Goal: Use online tool/utility: Utilize a website feature to perform a specific function

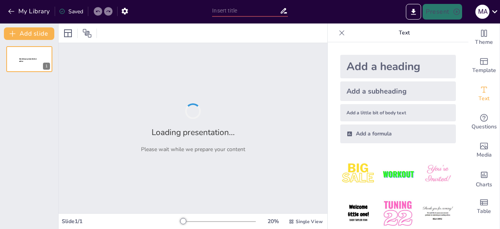
type input "Imported 1-1 مكونات الذرة.pptx"
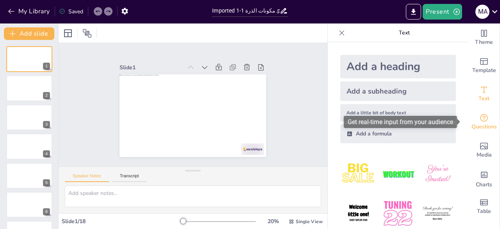
click at [480, 115] on icon "Get real-time input from your audience" at bounding box center [484, 117] width 9 height 9
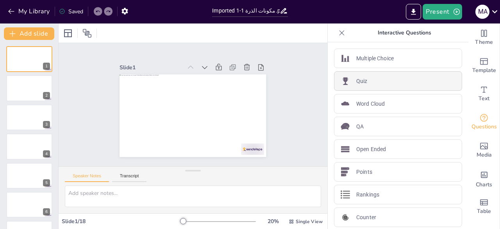
click at [419, 74] on div "Quiz" at bounding box center [398, 81] width 128 height 20
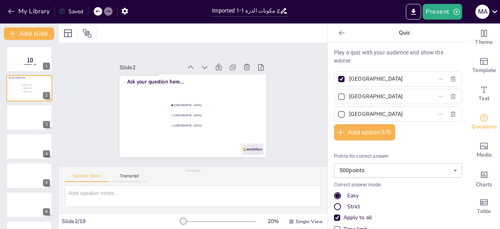
click at [369, 49] on p "Play a quiz with your audience and show the winner." at bounding box center [398, 56] width 128 height 16
click at [364, 59] on p "Play a quiz with your audience and show the winner." at bounding box center [398, 56] width 128 height 16
click at [381, 53] on p "Play a quiz with your audience and show the winner." at bounding box center [398, 56] width 128 height 16
click at [20, 127] on div at bounding box center [29, 117] width 47 height 27
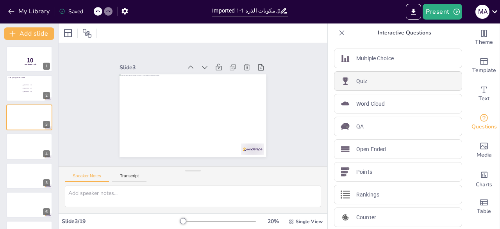
click at [396, 73] on div "Quiz" at bounding box center [398, 81] width 128 height 20
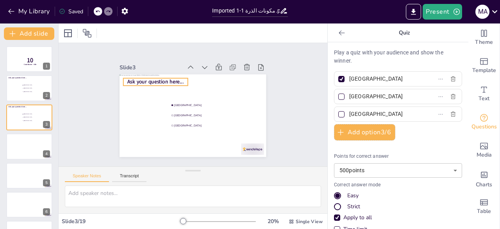
click at [163, 81] on span "Ask your question here..." at bounding box center [184, 61] width 43 height 47
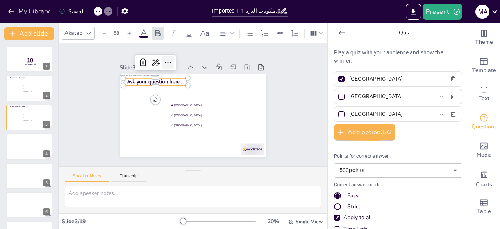
click at [186, 57] on icon at bounding box center [192, 55] width 13 height 13
click at [166, 73] on div at bounding box center [190, 57] width 48 height 52
click at [212, 82] on span "Ask your question here..." at bounding box center [237, 101] width 50 height 39
click at [151, 80] on span "Ask your question here..." at bounding box center [176, 64] width 50 height 39
click at [146, 80] on span "Ask your question here..." at bounding box center [172, 66] width 52 height 34
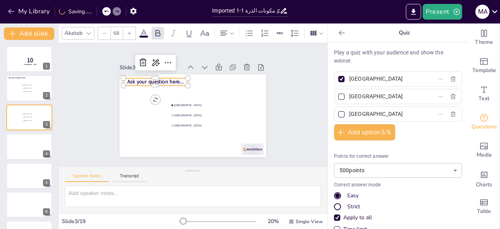
click at [185, 125] on span "Ask your question here..." at bounding box center [210, 144] width 50 height 39
click at [141, 80] on span "Ask your question here..." at bounding box center [168, 68] width 54 height 29
click at [100, 13] on icon at bounding box center [97, 11] width 5 height 5
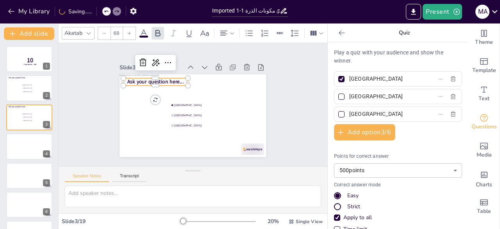
click at [100, 13] on div "My Library Saving......" at bounding box center [70, 11] width 141 height 14
click at [24, 52] on div at bounding box center [29, 59] width 47 height 27
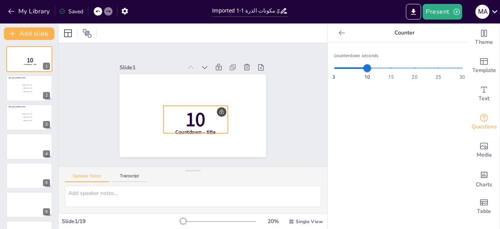
click at [220, 124] on p "10" at bounding box center [191, 120] width 70 height 46
click at [247, 118] on div at bounding box center [254, 125] width 15 height 15
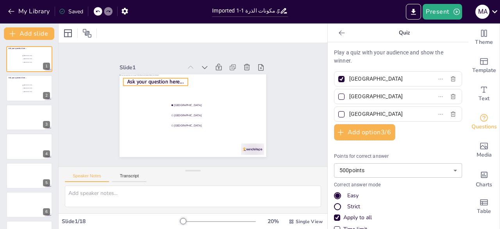
click at [169, 82] on span "Ask your question here..." at bounding box center [165, 71] width 56 height 24
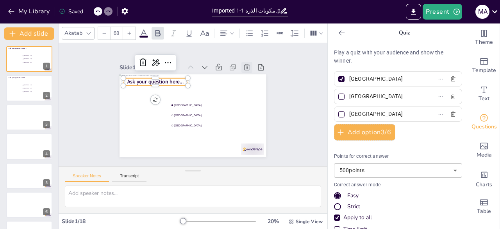
click at [249, 121] on icon at bounding box center [254, 126] width 11 height 11
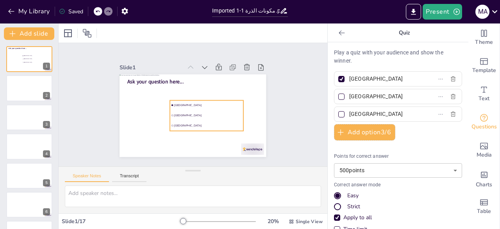
click at [177, 102] on span "[GEOGRAPHIC_DATA]" at bounding box center [203, 115] width 53 height 48
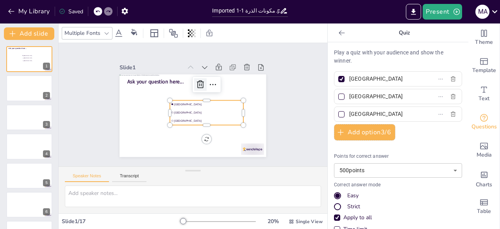
click at [206, 90] on icon at bounding box center [212, 96] width 13 height 13
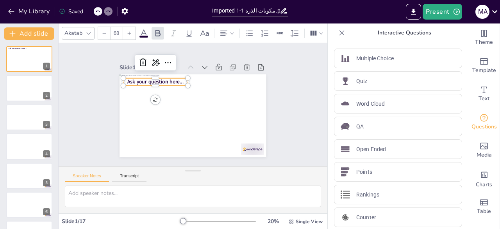
click at [160, 81] on span "Ask your question here..." at bounding box center [176, 64] width 50 height 39
click at [158, 52] on icon at bounding box center [164, 45] width 13 height 13
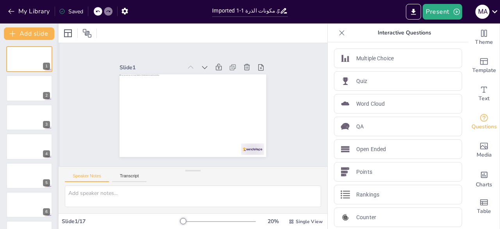
click at [57, 79] on div at bounding box center [58, 125] width 3 height 205
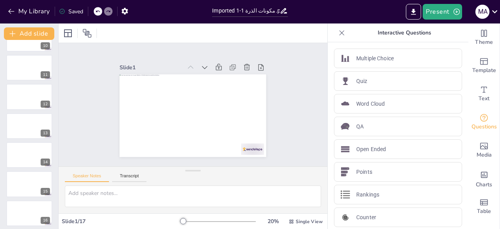
scroll to position [290, 0]
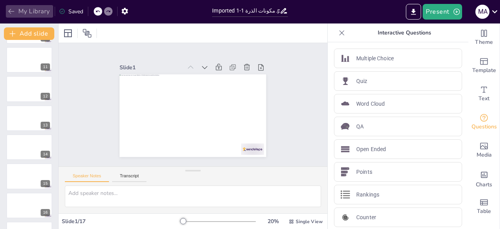
click at [32, 8] on button "My Library" at bounding box center [29, 11] width 47 height 13
